Goal: Task Accomplishment & Management: Manage account settings

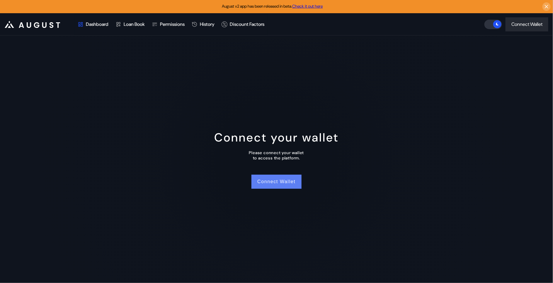
click at [271, 178] on button "Connect Wallet" at bounding box center [277, 181] width 50 height 14
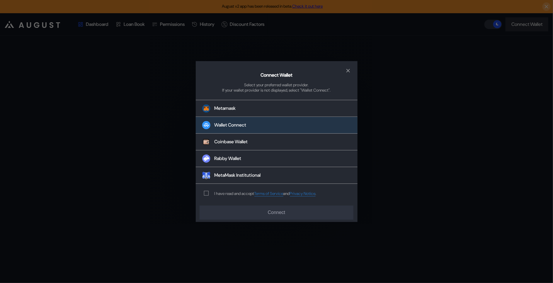
click at [257, 124] on button "Wallet Connect" at bounding box center [277, 125] width 162 height 17
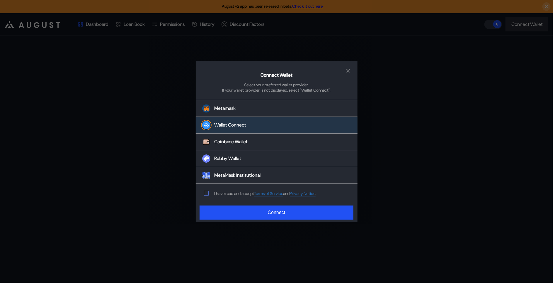
click at [206, 193] on span "modal" at bounding box center [206, 193] width 4 height 4
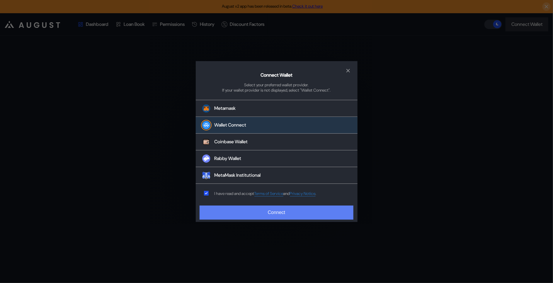
click at [215, 215] on button "Connect" at bounding box center [277, 212] width 154 height 14
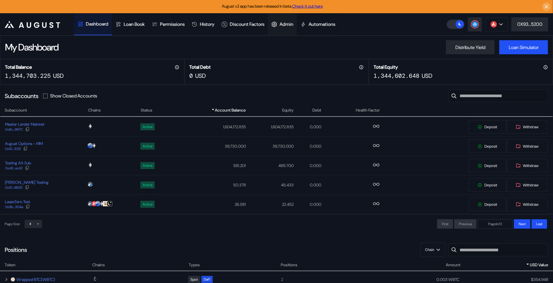
click at [296, 20] on div "Admin" at bounding box center [282, 24] width 29 height 22
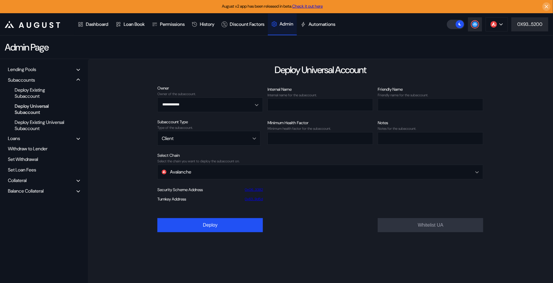
click at [35, 192] on div "Balance Collateral" at bounding box center [44, 190] width 76 height 9
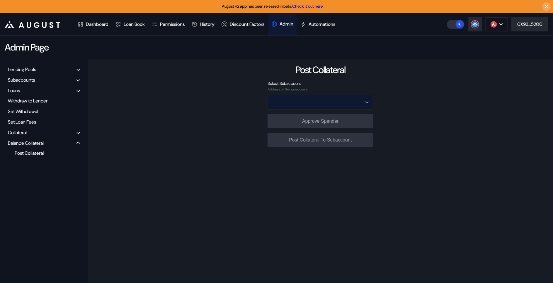
click at [342, 104] on input "Open menu" at bounding box center [317, 102] width 90 height 14
click at [293, 114] on div "sub211:ergonia_fb - B804" at bounding box center [293, 116] width 40 height 4
type input "**********"
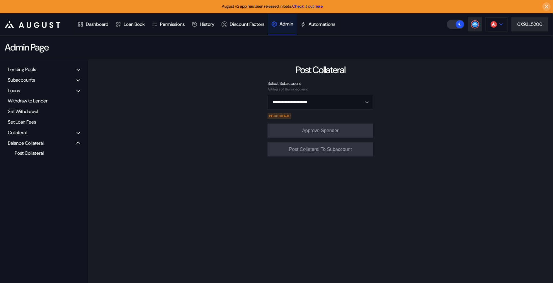
click at [497, 26] on button at bounding box center [497, 24] width 22 height 14
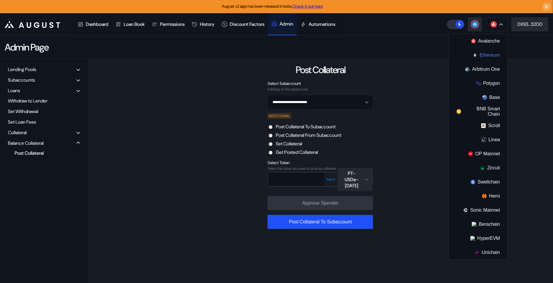
click at [483, 57] on button "Ethereum" at bounding box center [478, 55] width 59 height 14
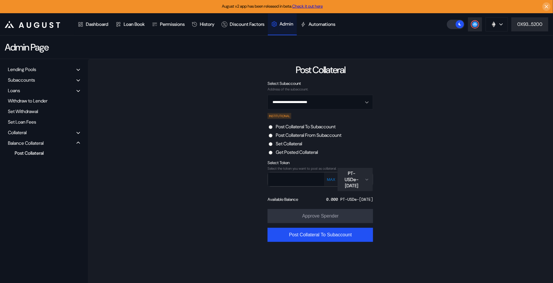
click at [294, 145] on label "Set Collateral" at bounding box center [289, 143] width 26 height 6
click at [346, 178] on div "PT-USDe-[DATE]" at bounding box center [351, 179] width 21 height 18
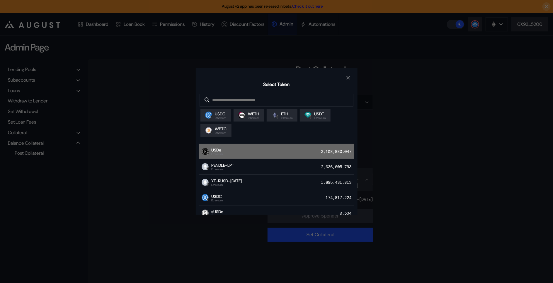
click at [271, 158] on div "USDe Ethereum 3,108,880.047" at bounding box center [276, 152] width 155 height 16
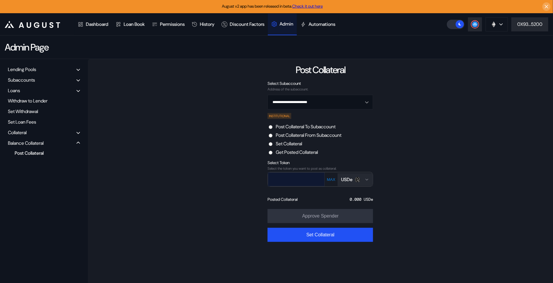
click at [289, 179] on input "text" at bounding box center [291, 179] width 47 height 12
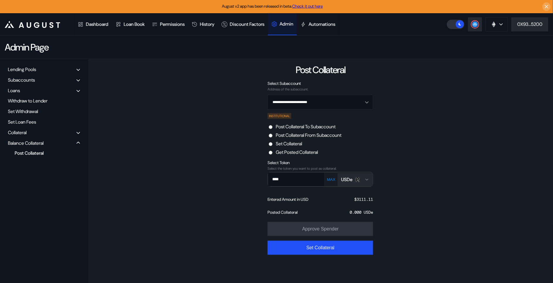
click at [356, 182] on button "USDe" at bounding box center [355, 179] width 35 height 13
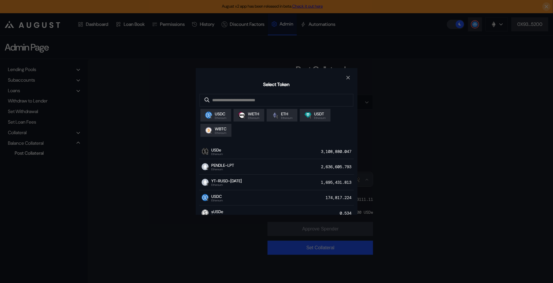
click at [388, 170] on div "Select Token USDC Ethereum WETH Ethereum ETH Ethereum USDT Ethereum WBTC Ethere…" at bounding box center [276, 141] width 553 height 283
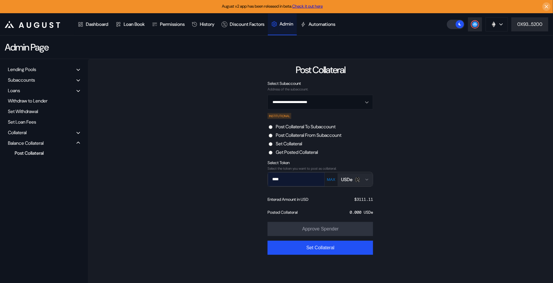
click at [297, 181] on input "****" at bounding box center [291, 179] width 47 height 12
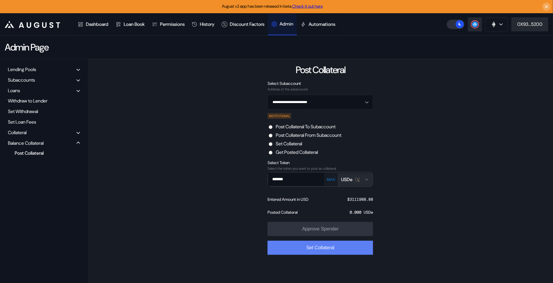
type input "*******"
click at [318, 248] on button "Set Collateral" at bounding box center [321, 247] width 106 height 14
